Goal: Task Accomplishment & Management: Manage account settings

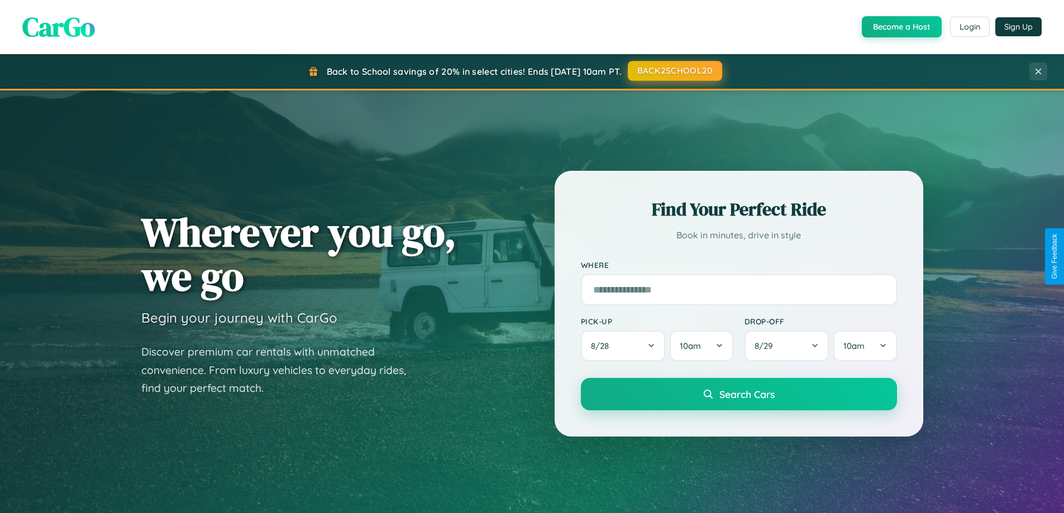
click at [674, 71] on button "BACK2SCHOOL20" at bounding box center [674, 71] width 94 height 20
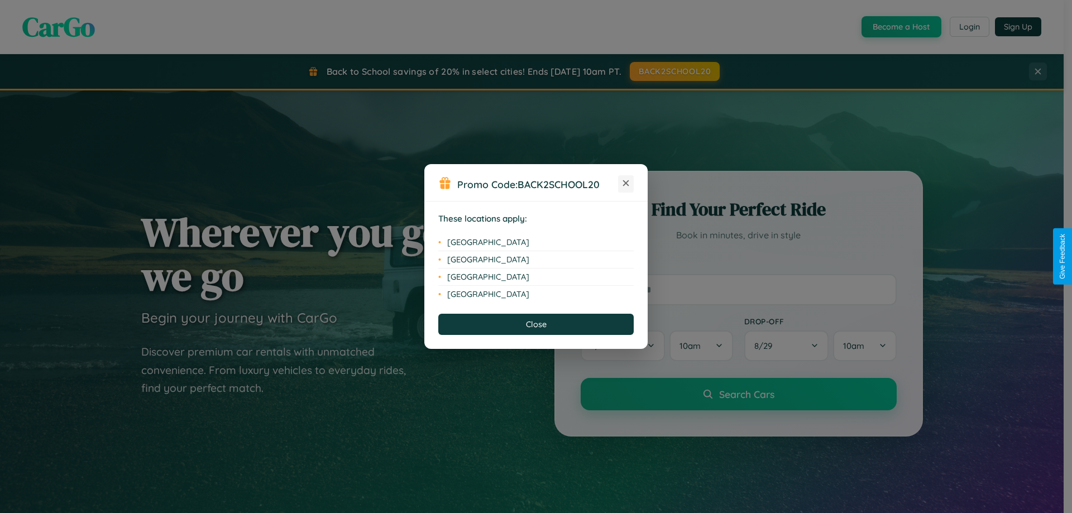
click at [626, 184] on icon at bounding box center [626, 183] width 6 height 6
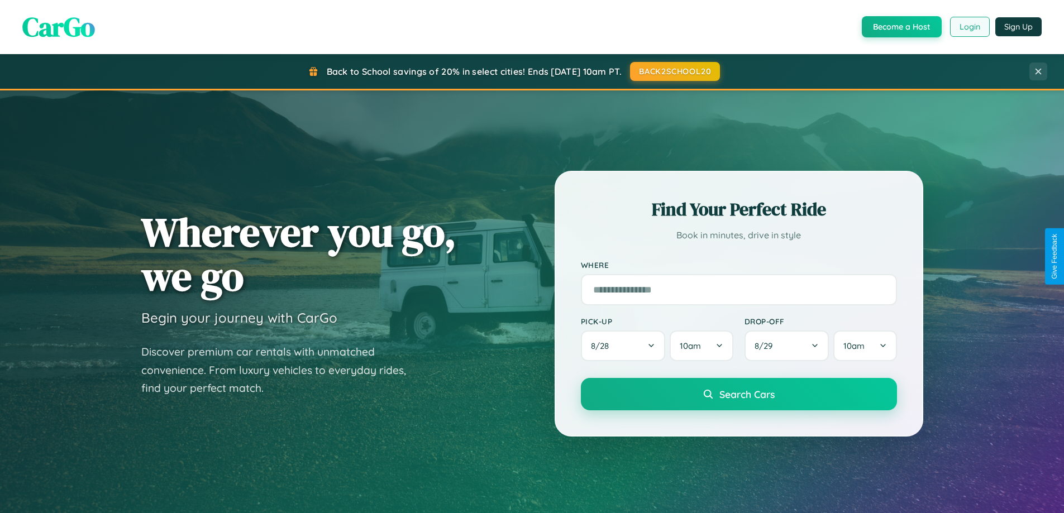
click at [969, 27] on button "Login" at bounding box center [970, 27] width 40 height 20
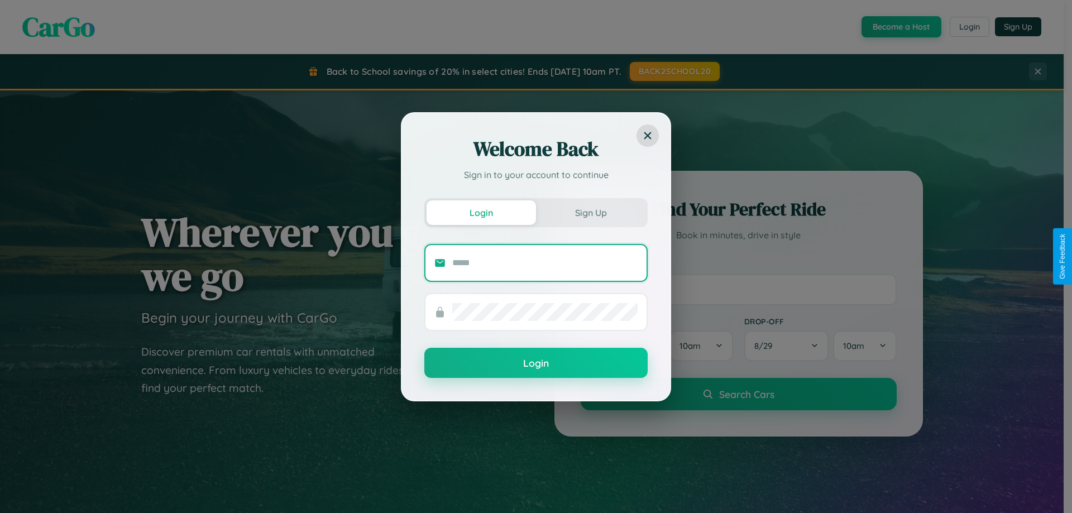
click at [545, 262] on input "text" at bounding box center [544, 263] width 185 height 18
type input "**********"
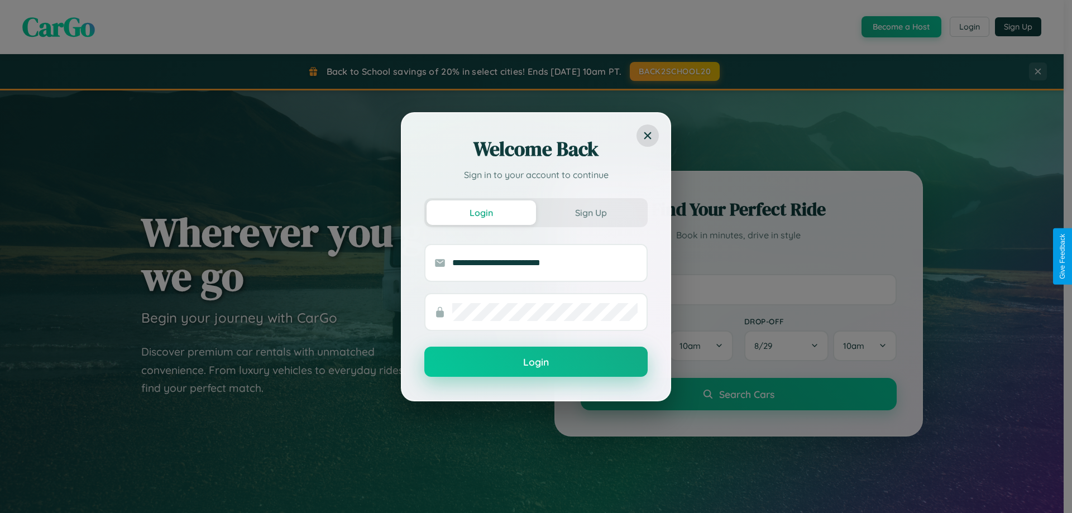
click at [536, 362] on button "Login" at bounding box center [535, 362] width 223 height 30
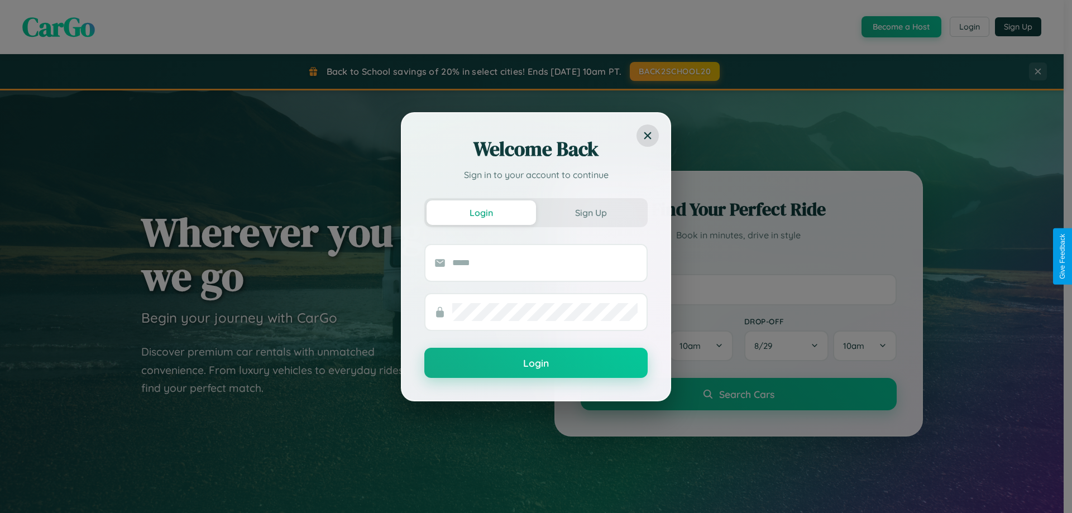
scroll to position [481, 0]
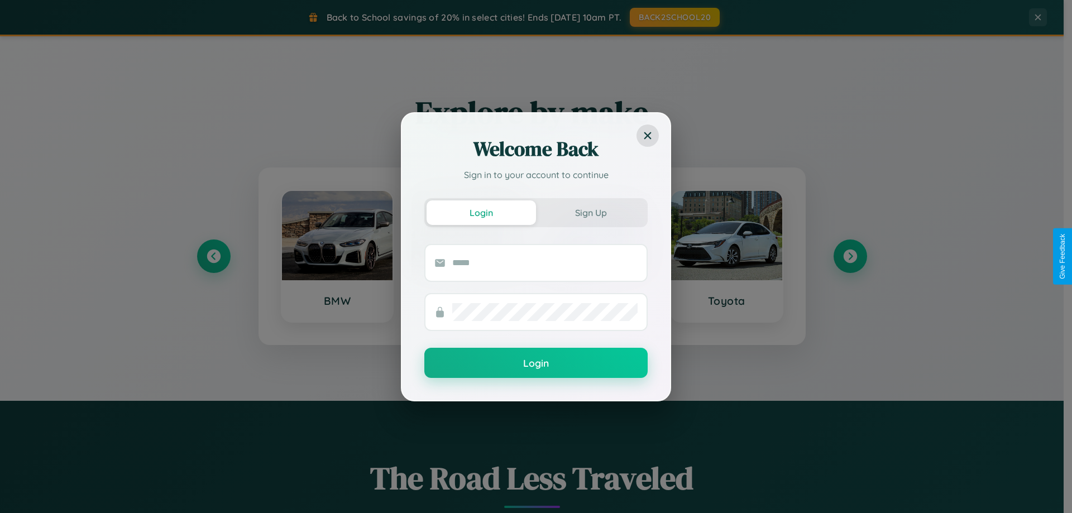
click at [850, 256] on div "Welcome Back Sign in to your account to continue Login Sign Up Login" at bounding box center [536, 256] width 1072 height 513
click at [213, 256] on div "Welcome Back Sign in to your account to continue Login Sign Up Login" at bounding box center [536, 256] width 1072 height 513
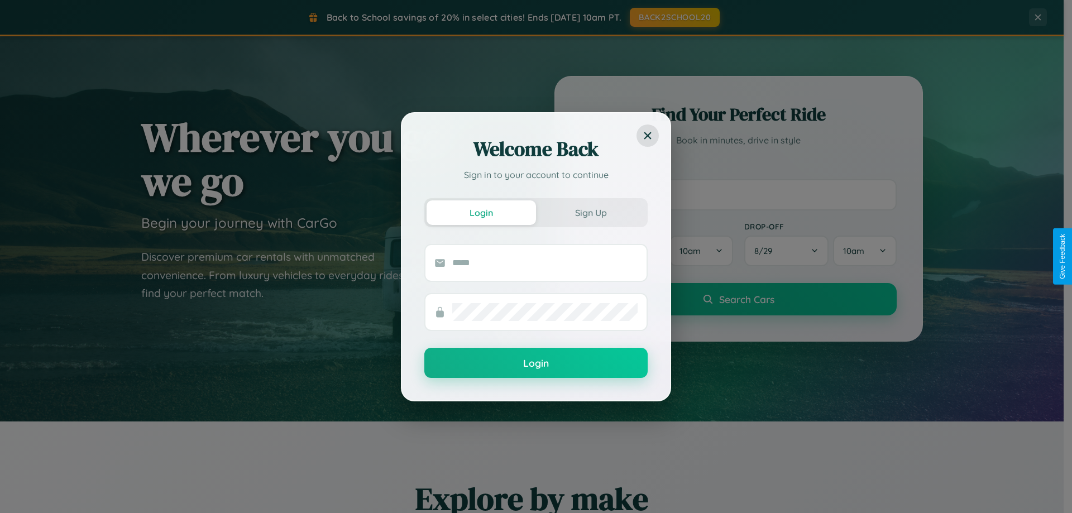
scroll to position [33, 0]
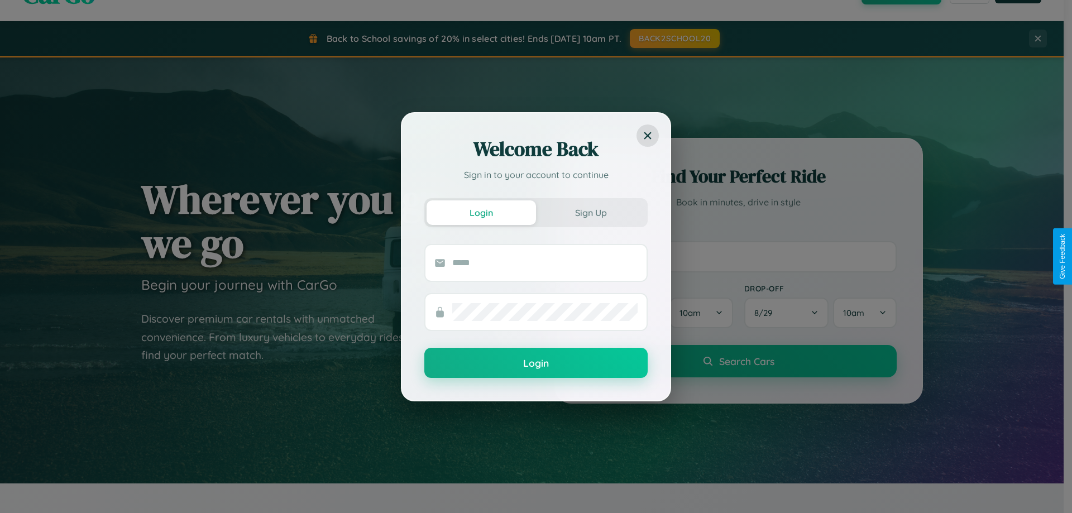
click at [738, 256] on div "Welcome Back Sign in to your account to continue Login Sign Up Login" at bounding box center [536, 256] width 1072 height 513
